Goal: Information Seeking & Learning: Understand process/instructions

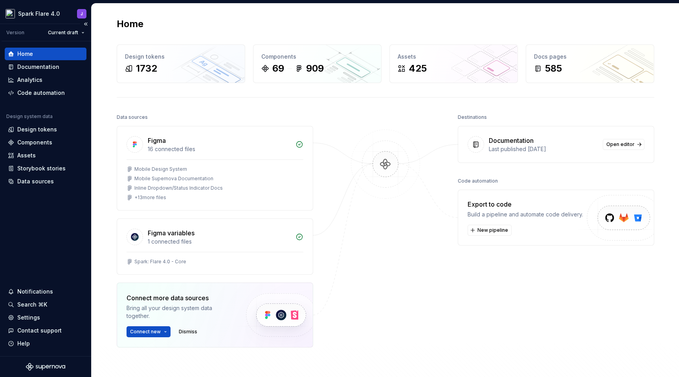
click at [48, 233] on div "Home Documentation Analytics Code automation Design system data Design tokens C…" at bounding box center [45, 198] width 91 height 314
click at [51, 70] on div "Documentation" at bounding box center [38, 67] width 42 height 8
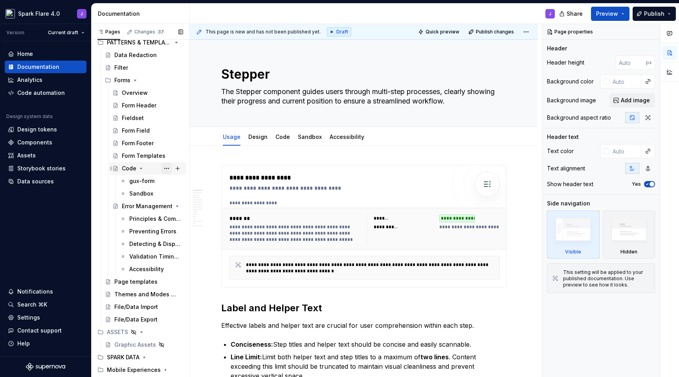
scroll to position [5066, 0]
click at [133, 205] on div "Error Management" at bounding box center [137, 205] width 30 height 8
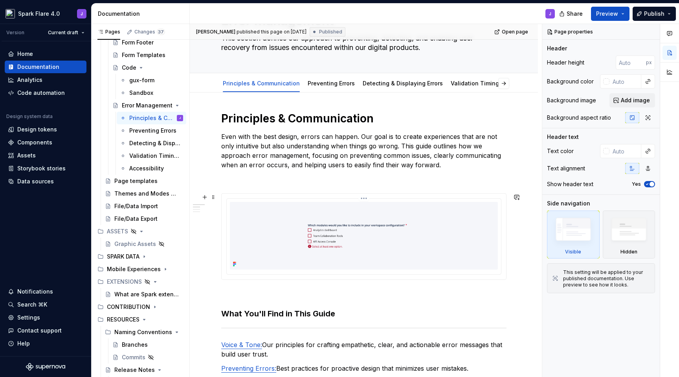
scroll to position [52, 0]
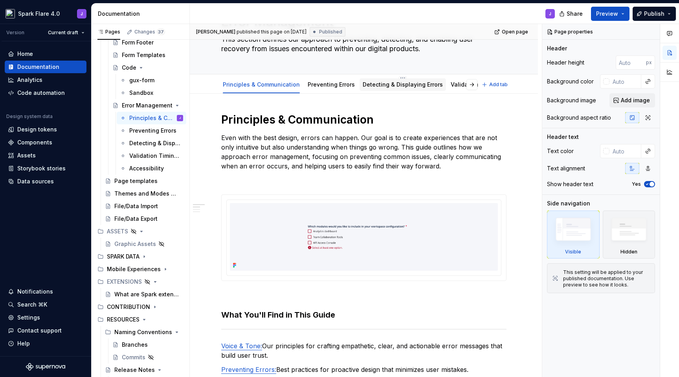
click at [397, 84] on link "Detecting & Displaying Errors" at bounding box center [403, 84] width 80 height 7
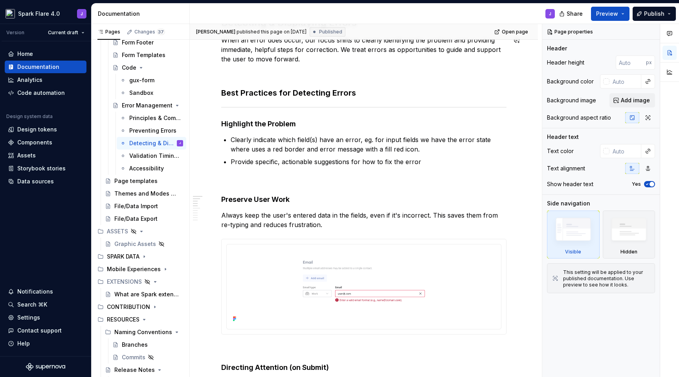
scroll to position [154, 0]
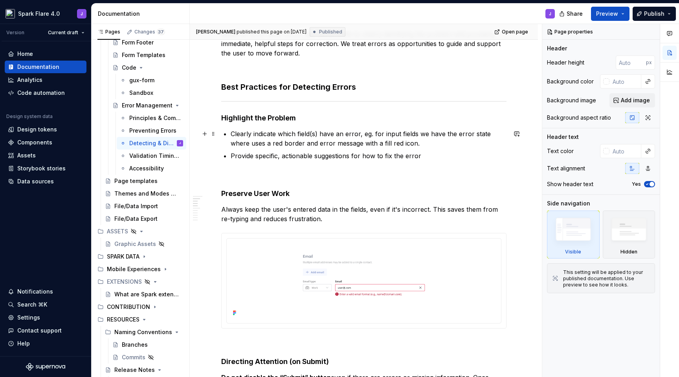
click at [327, 145] on p "Clearly indicate which field(s) have an error, eg. for input fields we have the…" at bounding box center [369, 138] width 276 height 19
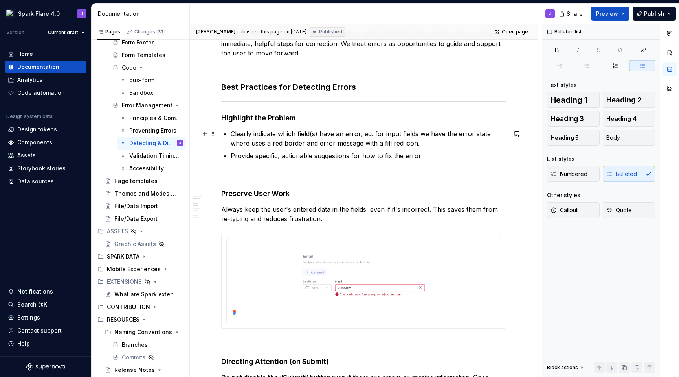
click at [327, 145] on p "Clearly indicate which field(s) have an error, eg. for input fields we have the…" at bounding box center [369, 138] width 276 height 19
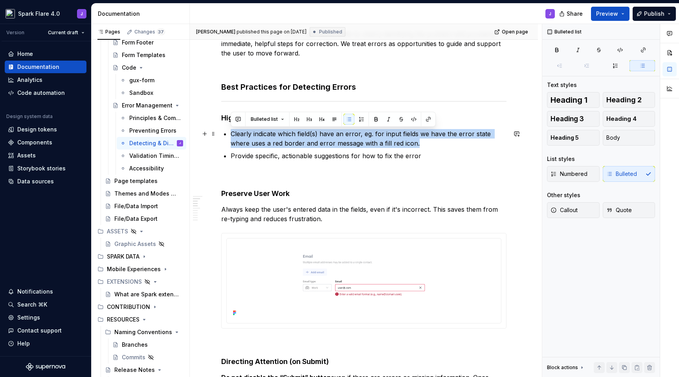
click at [327, 145] on p "Clearly indicate which field(s) have an error, eg. for input fields we have the…" at bounding box center [369, 138] width 276 height 19
copy p "Clearly indicate which field(s) have an error, eg. for input fields we have the…"
click at [255, 137] on p "Clearly indicate which field(s) have an error, eg. for input fields we have the…" at bounding box center [369, 138] width 276 height 19
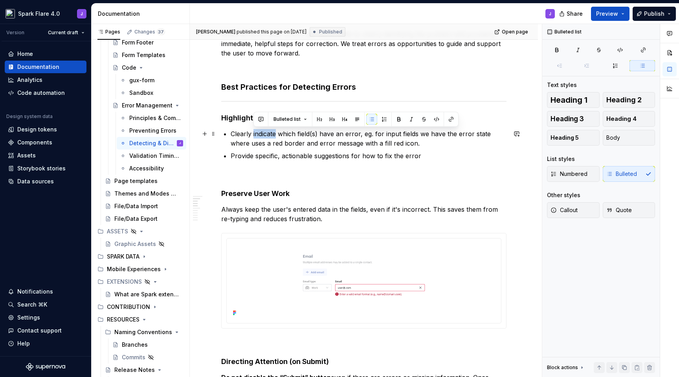
click at [255, 137] on p "Clearly indicate which field(s) have an error, eg. for input fields we have the…" at bounding box center [369, 138] width 276 height 19
click at [231, 133] on p "Clearly indicate which field(s) have an error, eg. for input fields we have the…" at bounding box center [369, 138] width 276 height 19
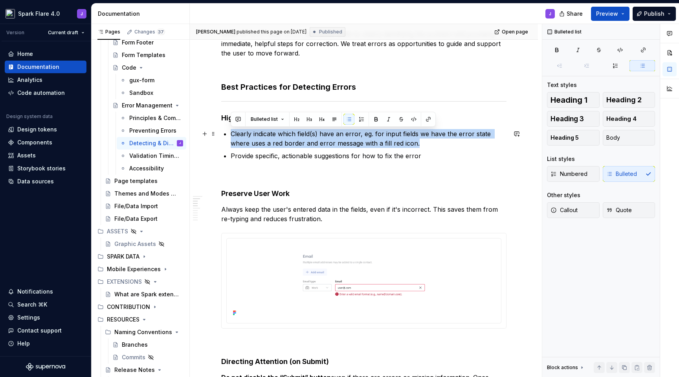
drag, startPoint x: 231, startPoint y: 133, endPoint x: 417, endPoint y: 145, distance: 186.0
click at [417, 145] on p "Clearly indicate which field(s) have an error, eg. for input fields we have the…" at bounding box center [369, 138] width 276 height 19
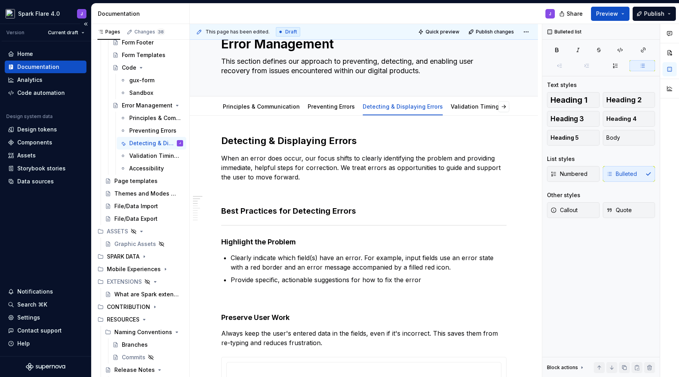
scroll to position [28, 0]
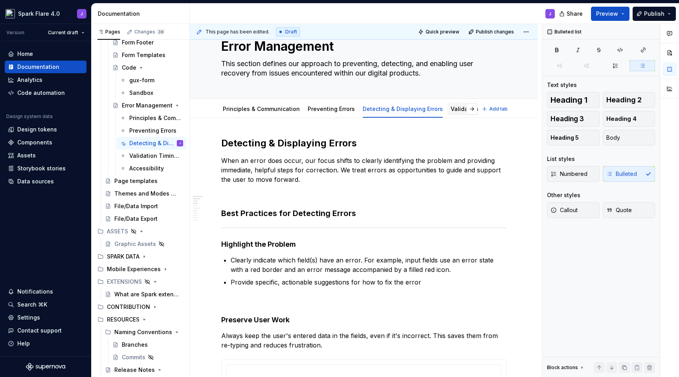
click at [458, 111] on link "Validation Timing & Recovery" at bounding box center [491, 108] width 81 height 7
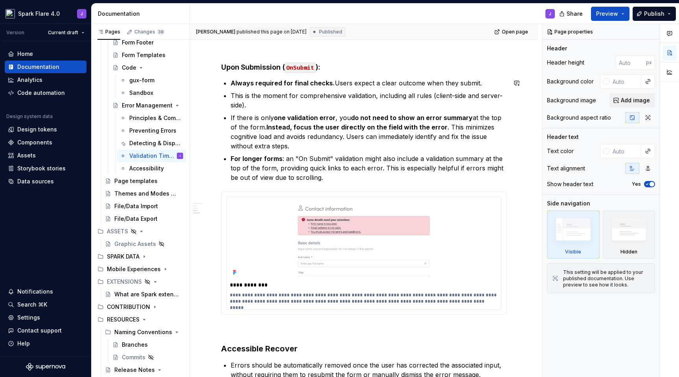
scroll to position [368, 0]
type textarea "*"
